Goal: Check status: Check status

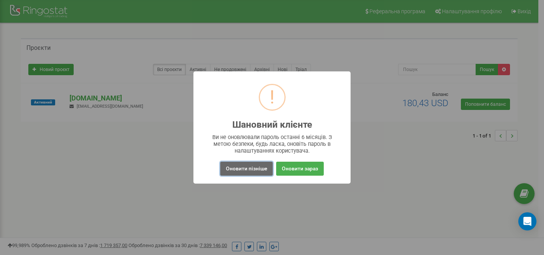
click at [245, 171] on button "Оновити пізніше" at bounding box center [246, 169] width 53 height 14
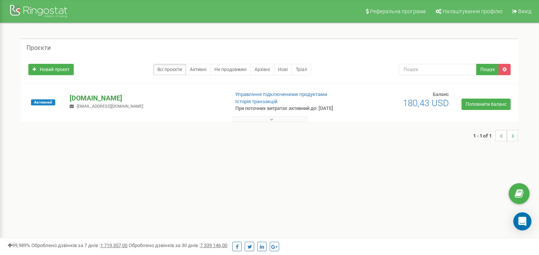
click at [103, 100] on p "[DOMAIN_NAME]" at bounding box center [146, 98] width 153 height 10
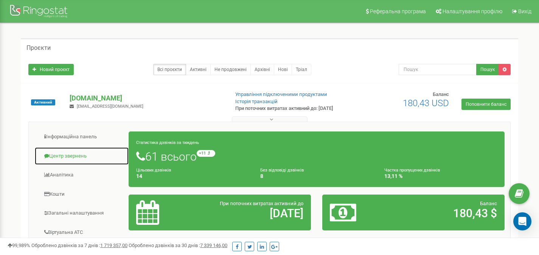
click at [76, 159] on link "Центр звернень" at bounding box center [81, 156] width 94 height 19
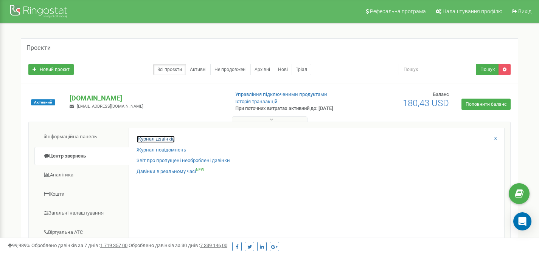
click at [164, 138] on link "Журнал дзвінків" at bounding box center [155, 139] width 38 height 7
